Goal: Transaction & Acquisition: Purchase product/service

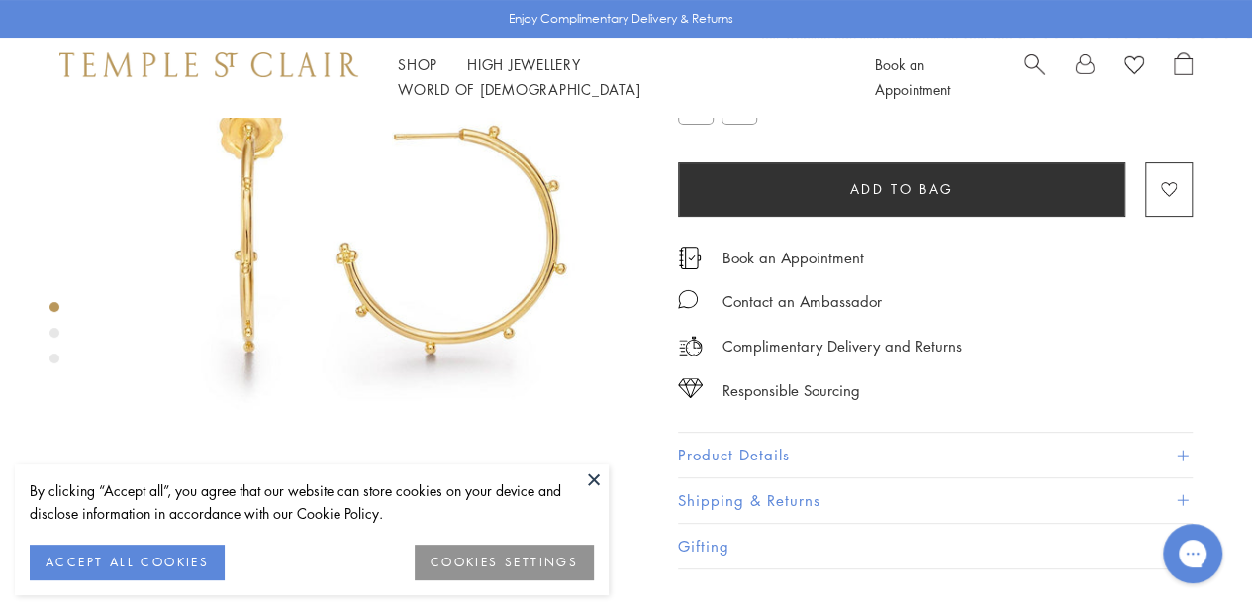
scroll to position [166, 0]
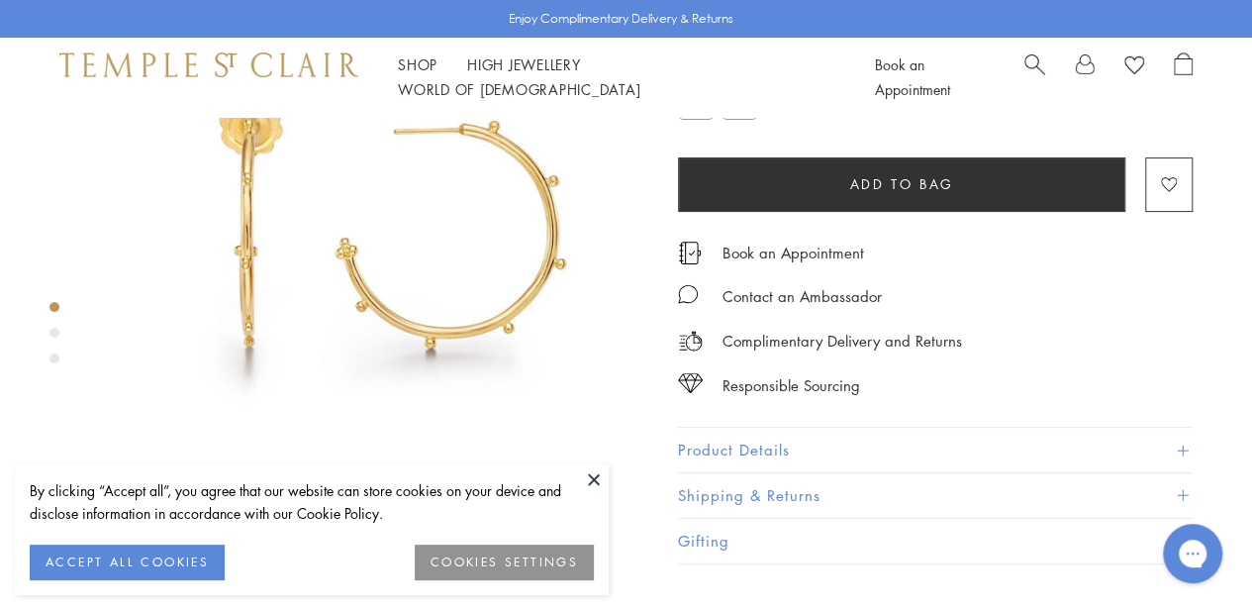
click at [1177, 472] on button "Product Details" at bounding box center [935, 450] width 515 height 45
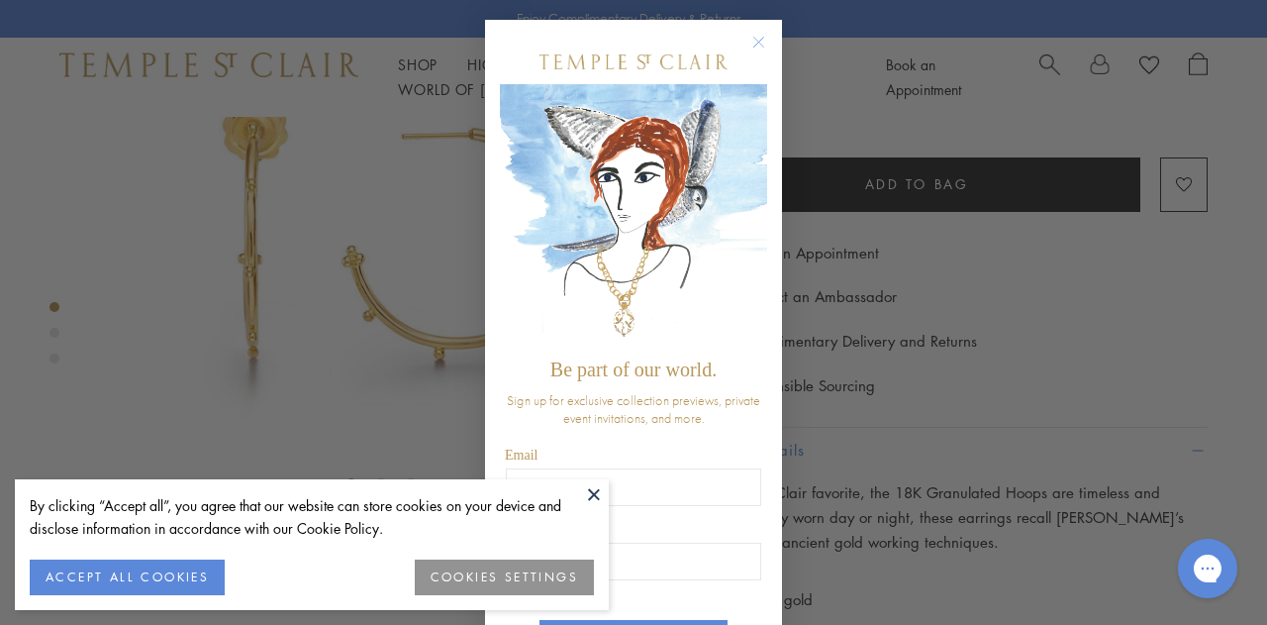
click at [748, 41] on circle "Close dialog" at bounding box center [760, 43] width 24 height 24
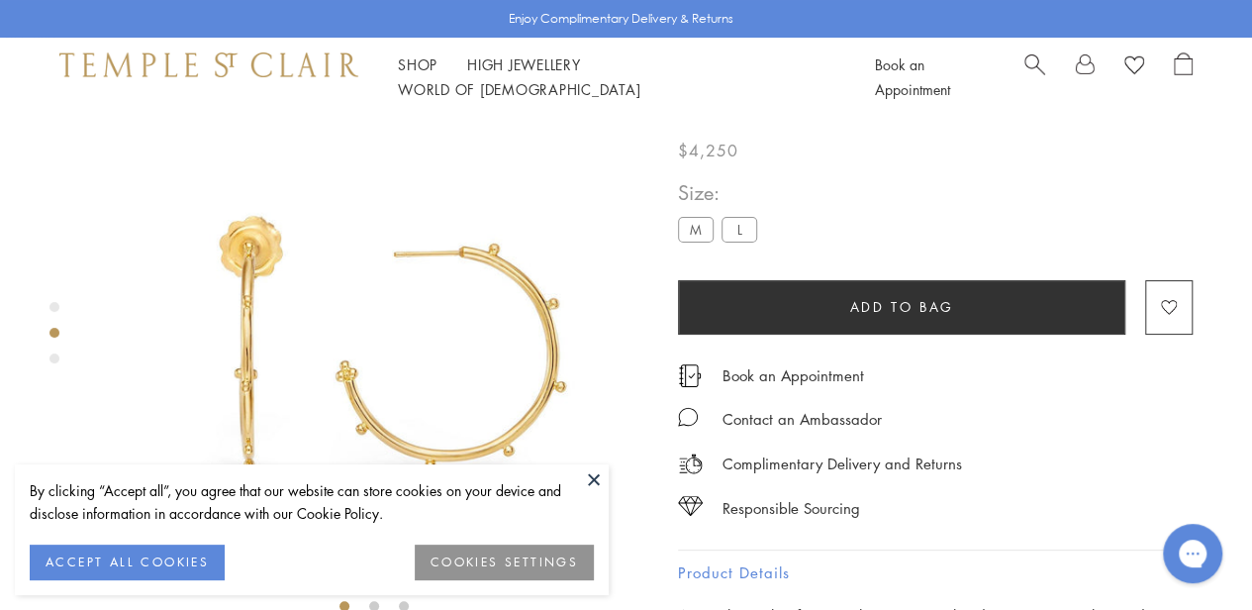
scroll to position [0, 0]
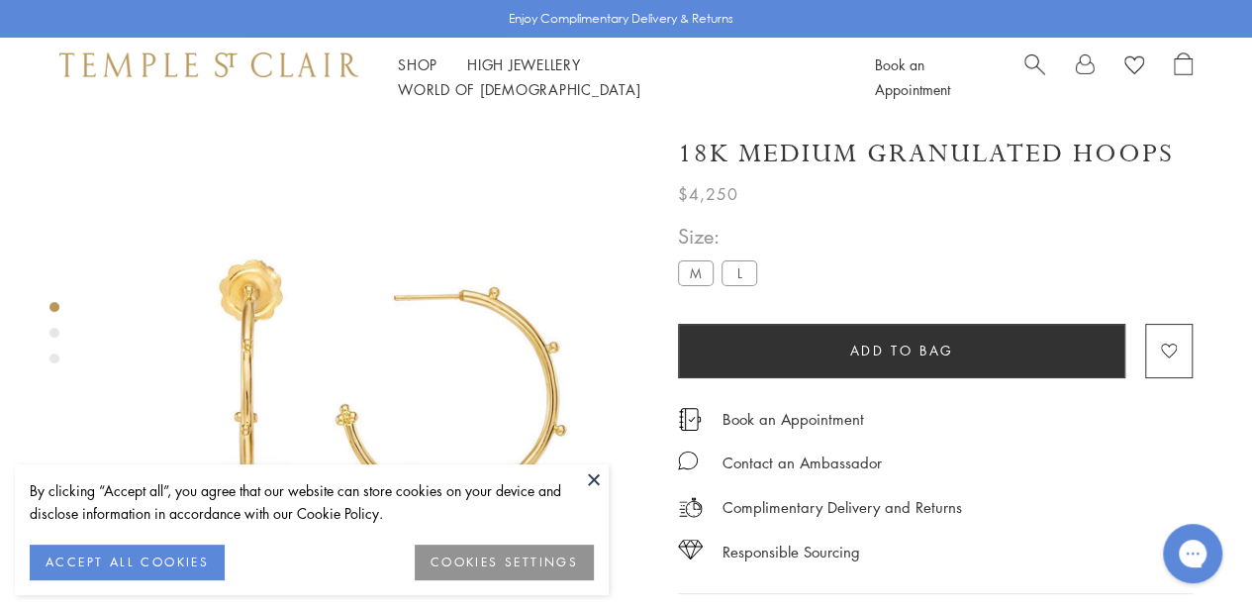
click at [744, 283] on label "L" at bounding box center [740, 272] width 36 height 25
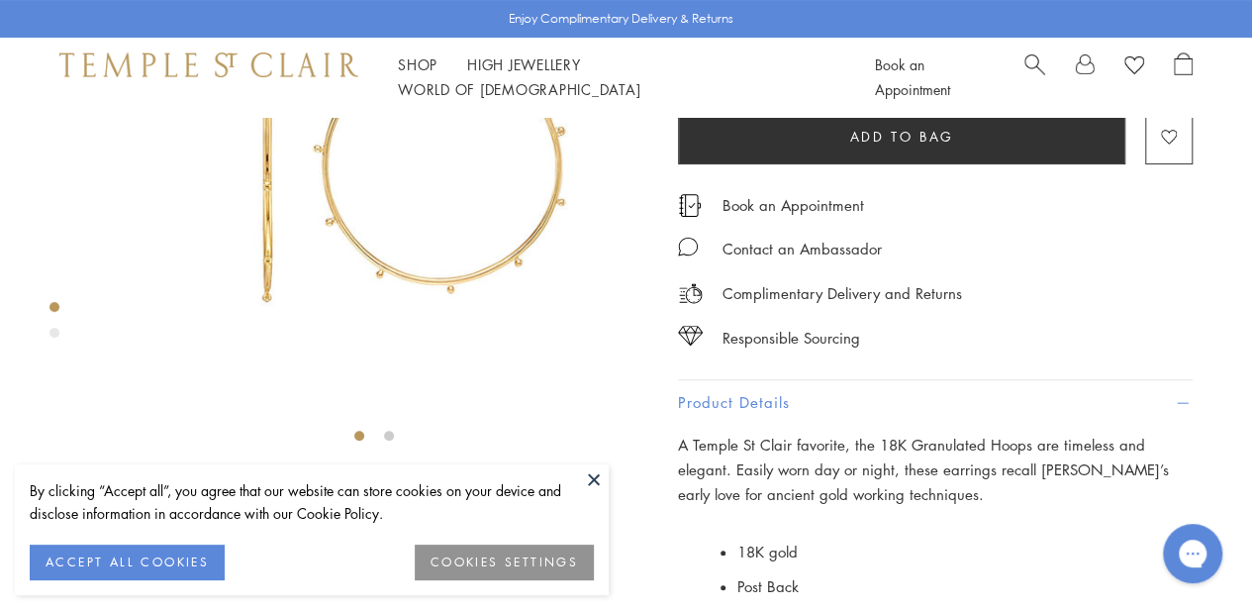
scroll to position [107, 0]
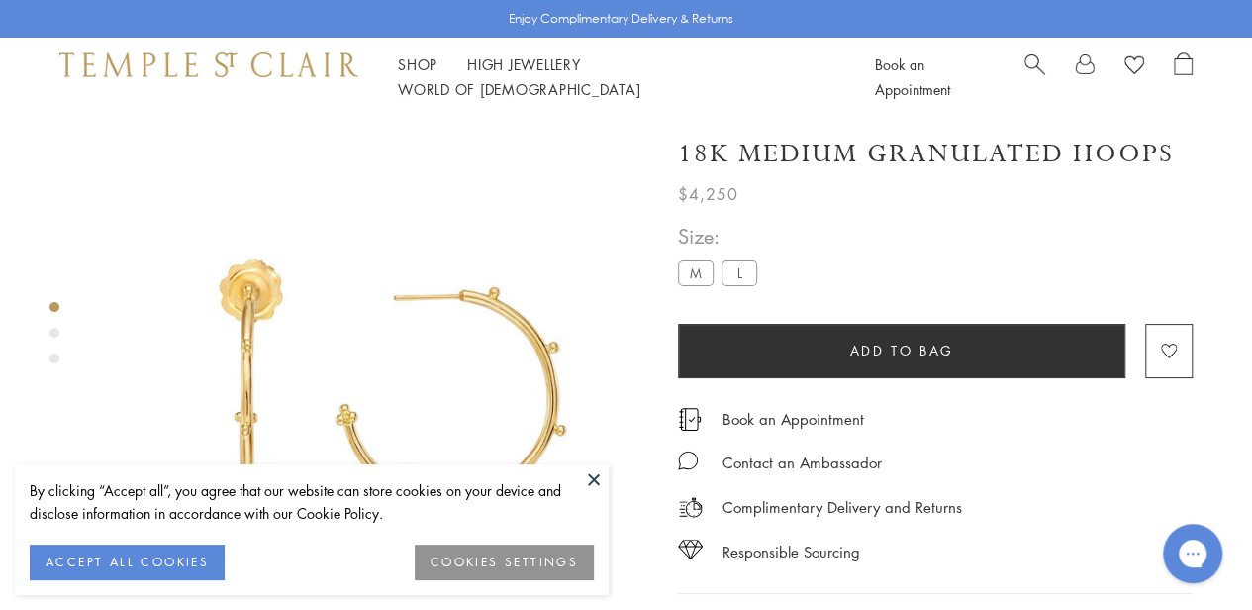
scroll to position [117, 0]
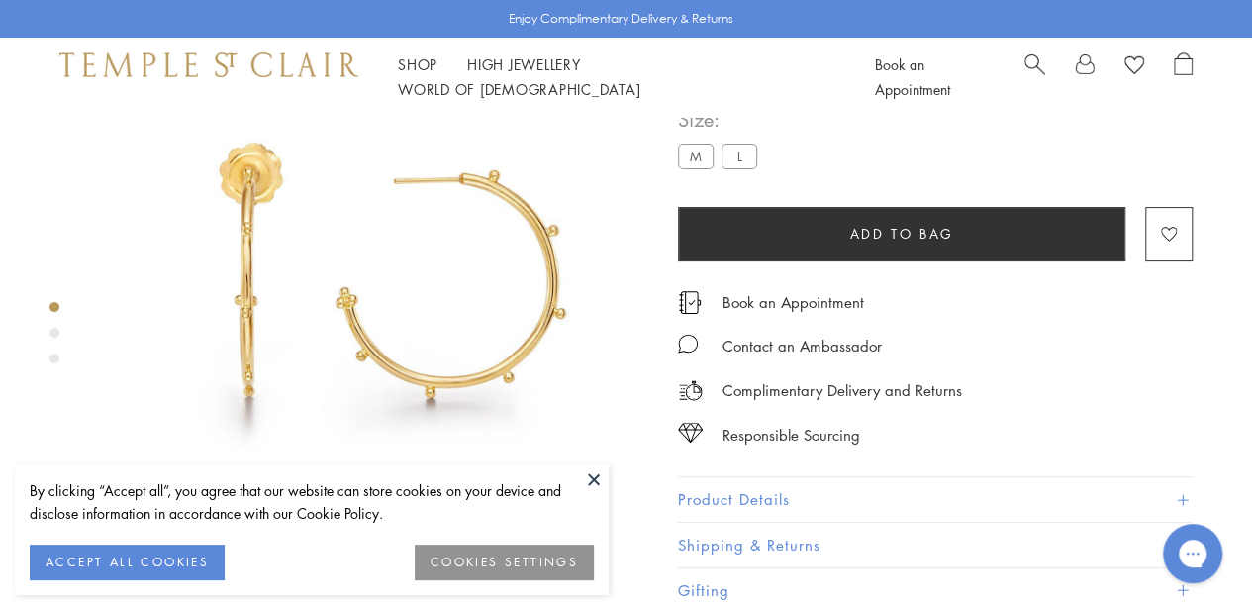
click at [745, 168] on label "L" at bounding box center [740, 156] width 36 height 25
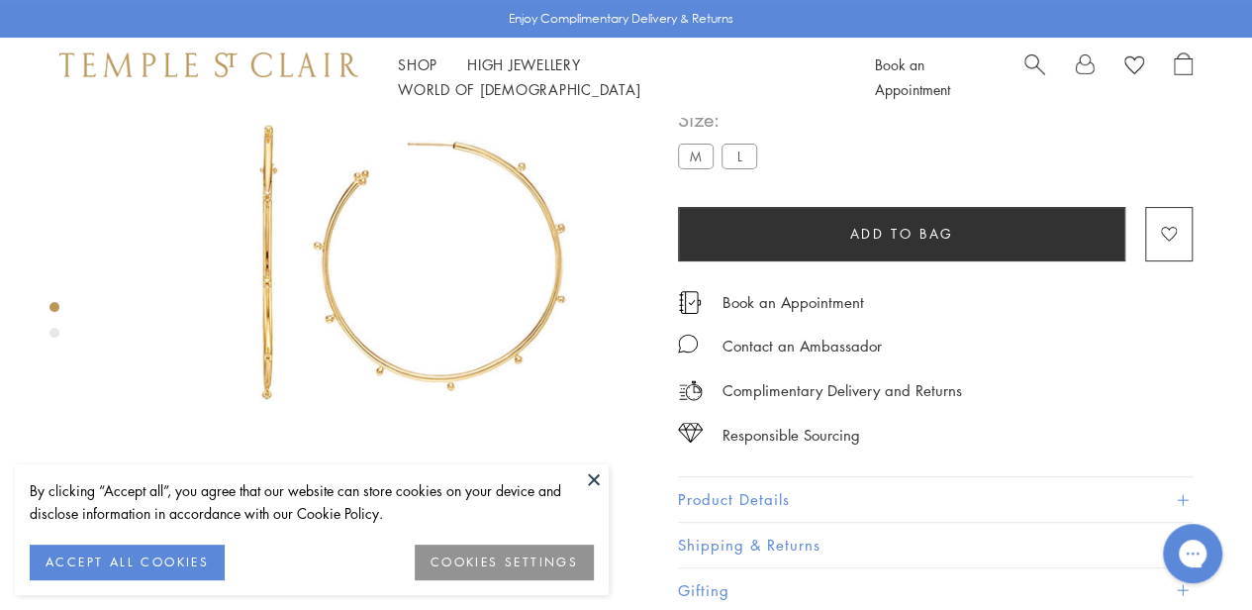
click at [691, 168] on label "M" at bounding box center [696, 156] width 36 height 25
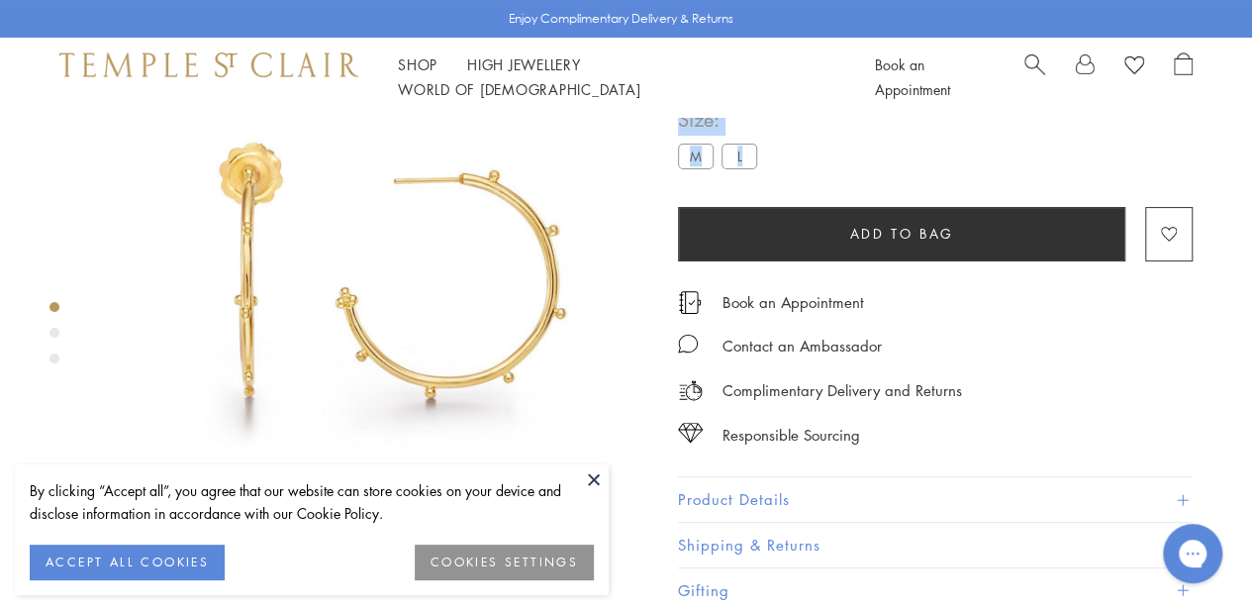
scroll to position [117, 4]
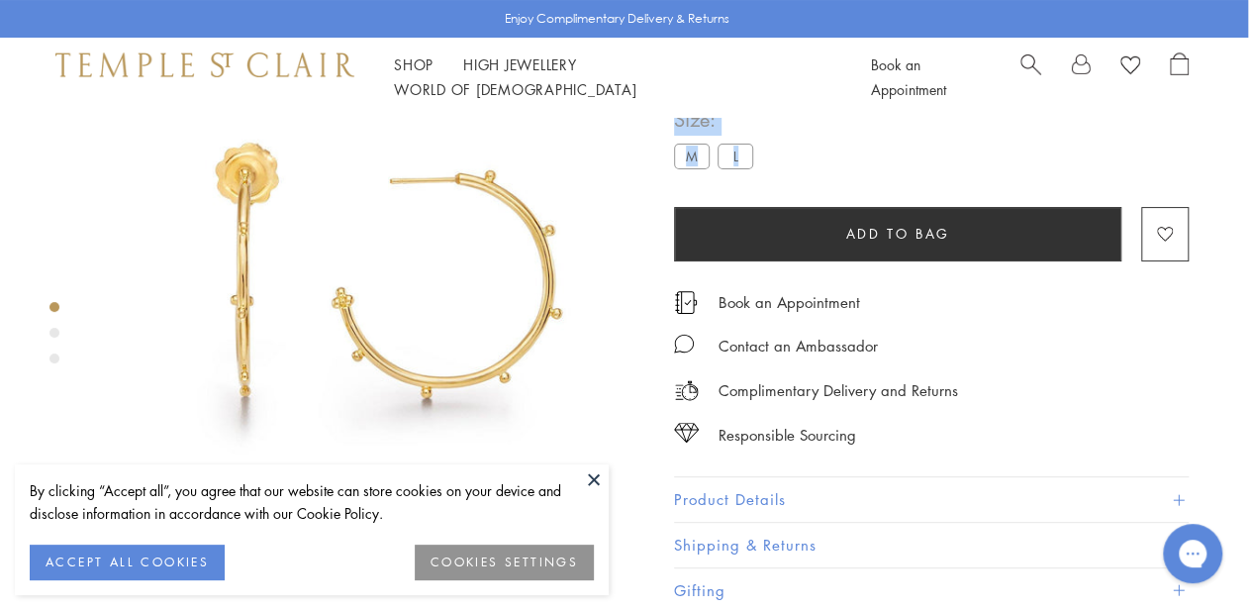
drag, startPoint x: 1250, startPoint y: 118, endPoint x: 1265, endPoint y: 91, distance: 31.1
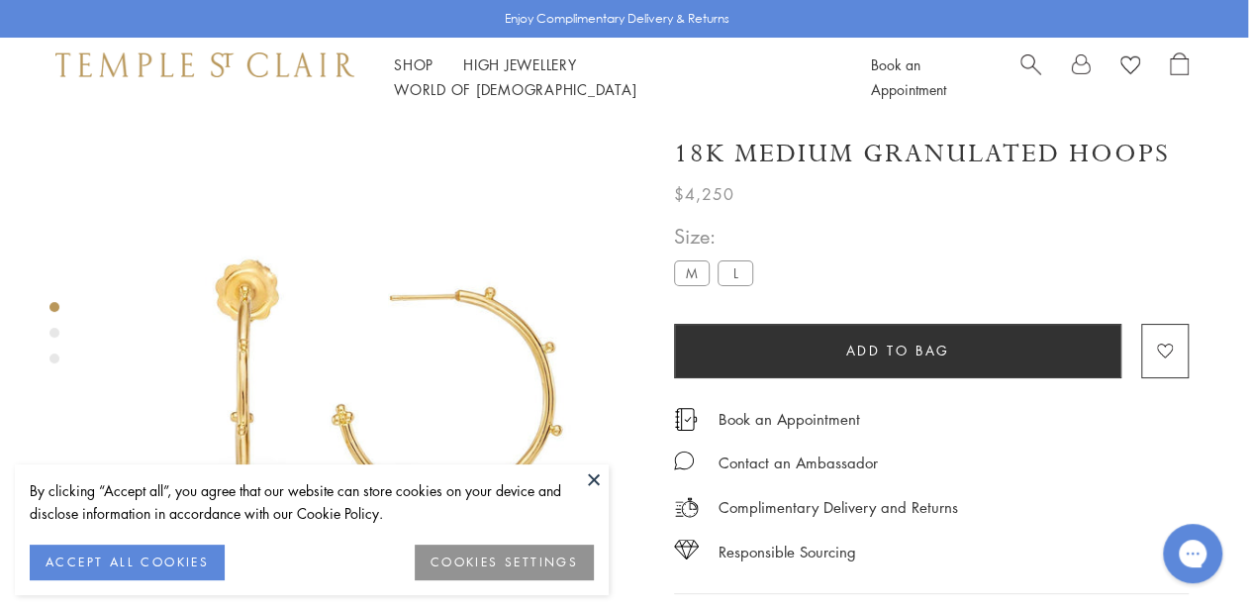
click at [784, 245] on div "**********" at bounding box center [931, 265] width 515 height 90
click at [737, 276] on label "L" at bounding box center [736, 272] width 36 height 25
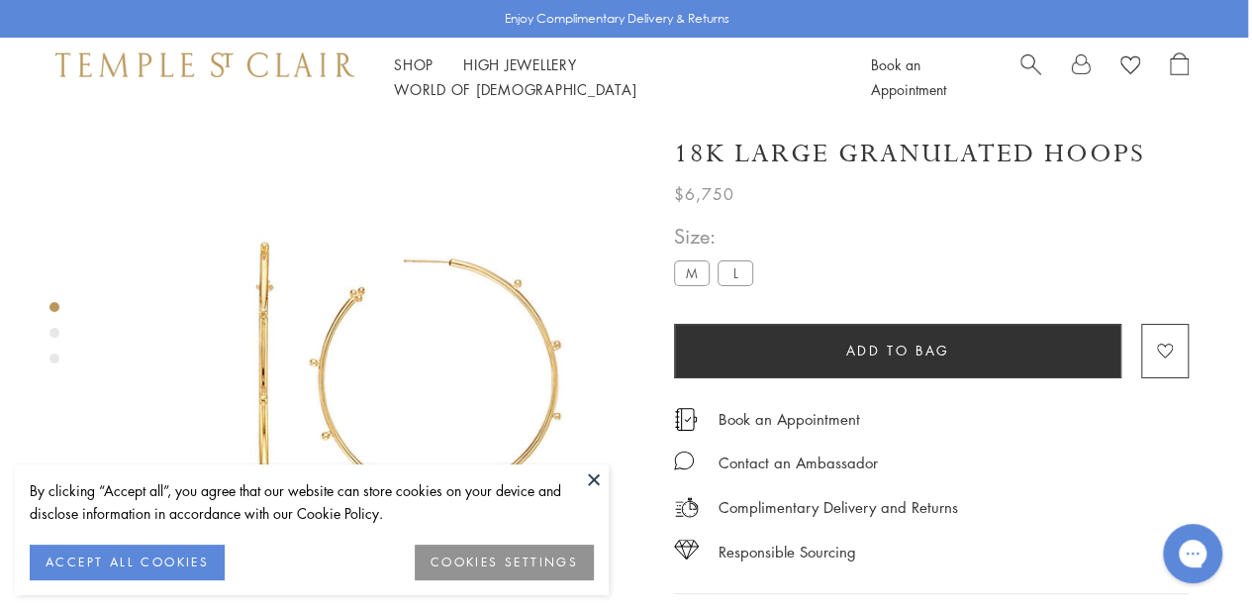
scroll to position [117, 0]
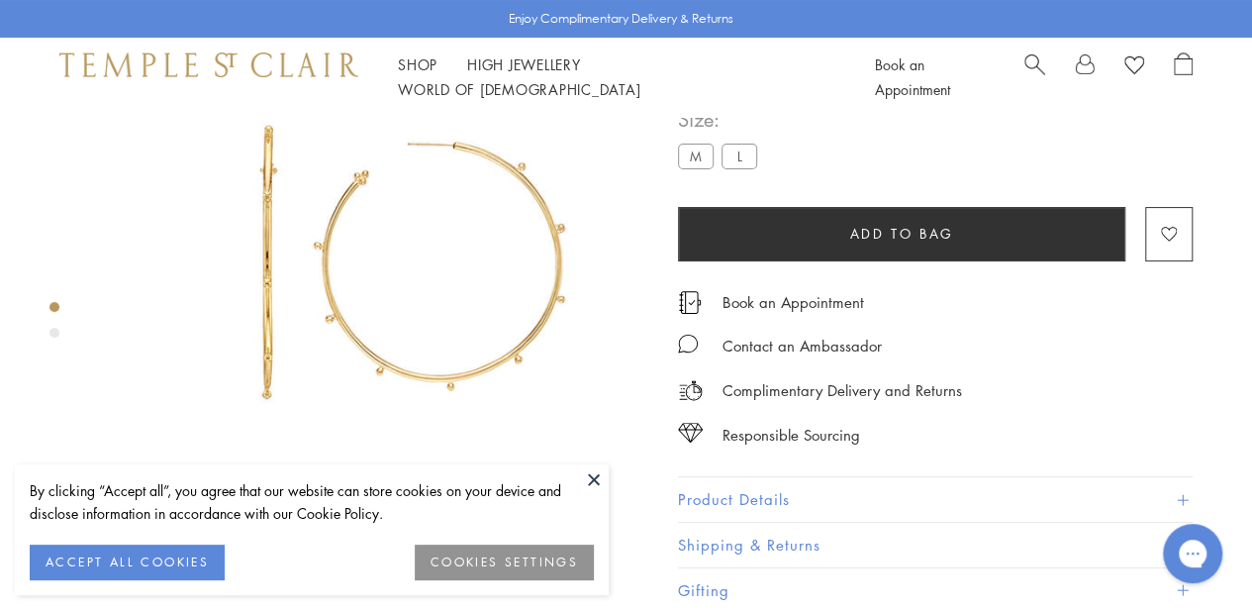
click at [687, 168] on label "M" at bounding box center [696, 156] width 36 height 25
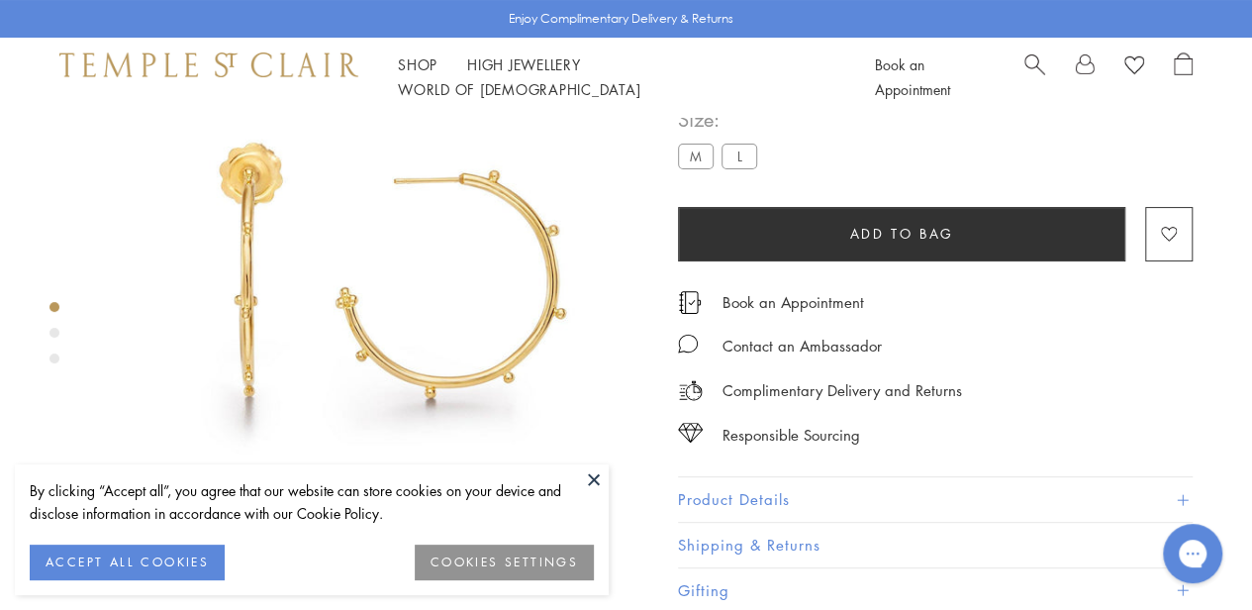
click at [751, 168] on label "L" at bounding box center [740, 156] width 36 height 25
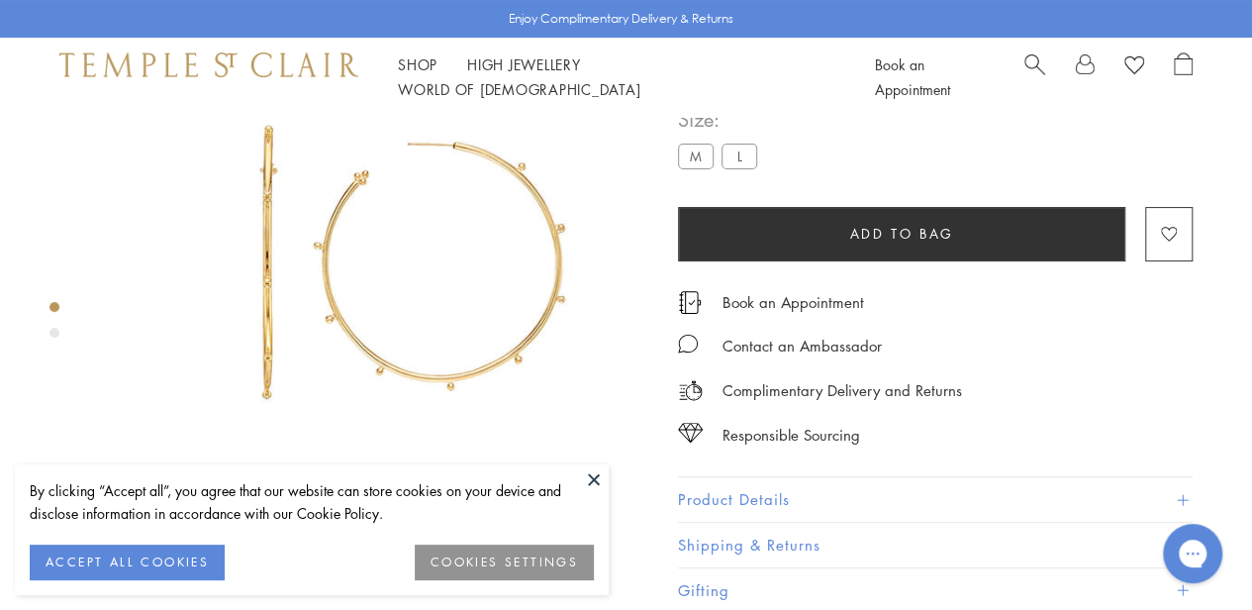
click at [705, 168] on label "M" at bounding box center [696, 156] width 36 height 25
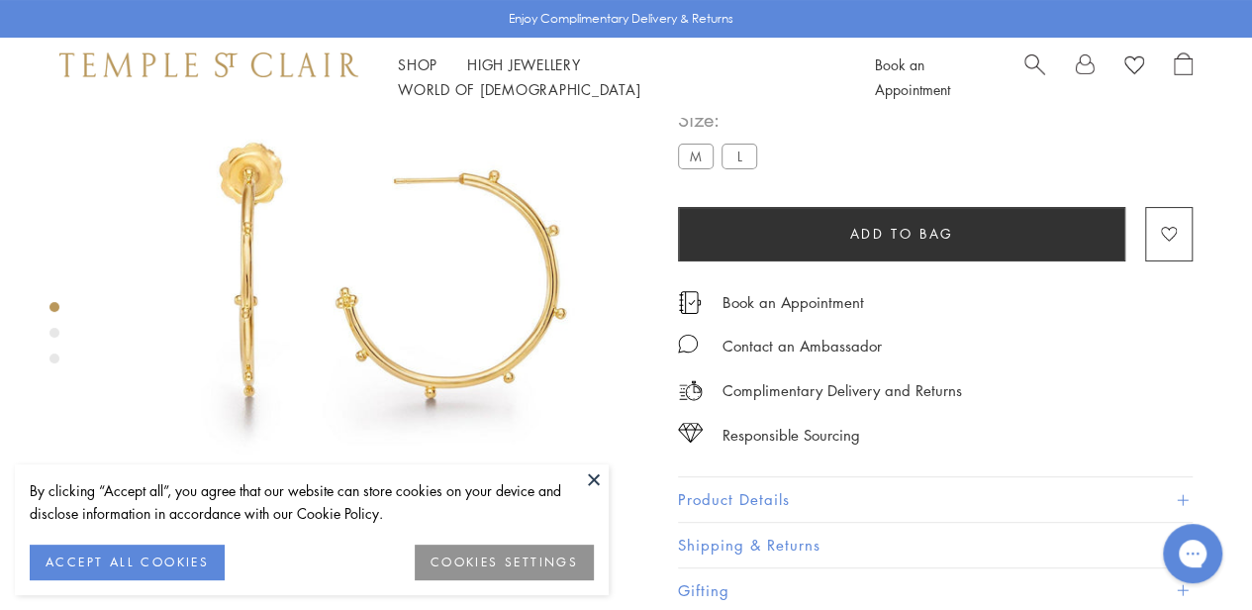
click at [1251, 15] on div "Enjoy Complimentary Delivery & Returns" at bounding box center [626, 19] width 1252 height 38
